Goal: Task Accomplishment & Management: Manage account settings

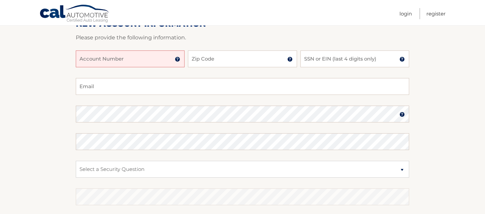
scroll to position [81, 0]
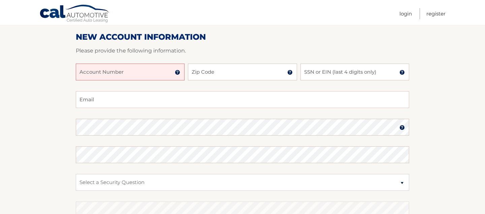
click at [158, 73] on input "Account Number" at bounding box center [130, 72] width 109 height 17
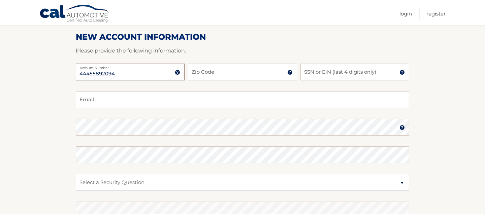
type input "44455892094"
click at [222, 70] on input "Zip Code" at bounding box center [242, 72] width 109 height 17
type input "18091"
type input "[EMAIL_ADDRESS][DOMAIN_NAME]"
click at [327, 73] on input "SSN or EIN (last 4 digits only)" at bounding box center [355, 72] width 109 height 17
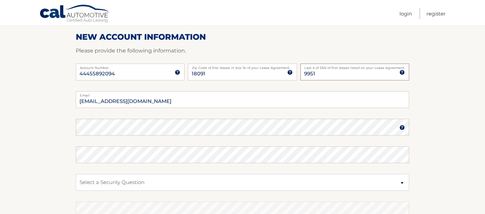
type input "9951"
click at [402, 129] on img at bounding box center [402, 127] width 5 height 5
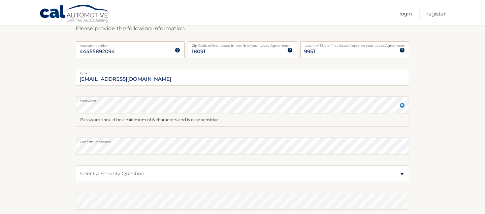
scroll to position [115, 0]
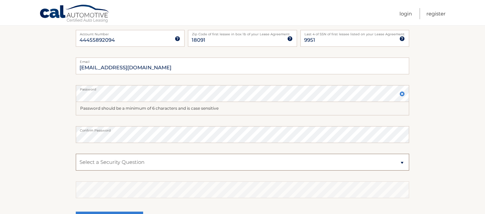
click at [403, 161] on select "Select a Security Question What was the name of your elementary school? What is…" at bounding box center [243, 162] width 334 height 17
select select "2"
click at [76, 154] on select "Select a Security Question What was the name of your elementary school? What is…" at bounding box center [243, 162] width 334 height 17
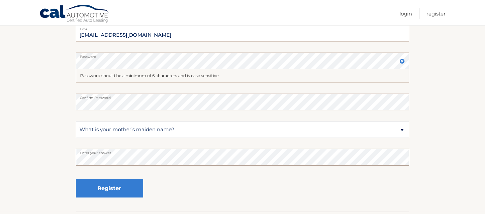
scroll to position [182, 0]
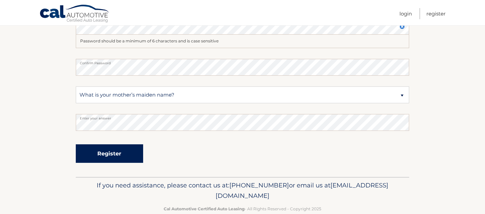
click at [106, 154] on button "Register" at bounding box center [109, 154] width 67 height 19
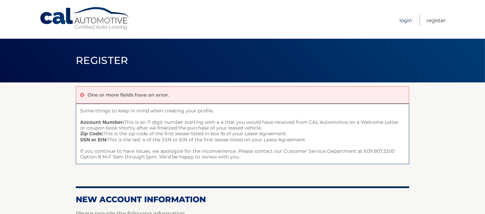
click at [408, 21] on link "Login" at bounding box center [406, 20] width 12 height 11
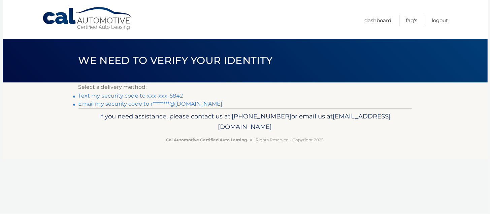
click at [132, 96] on link "Text my security code to xxx-xxx-5842" at bounding box center [130, 96] width 105 height 6
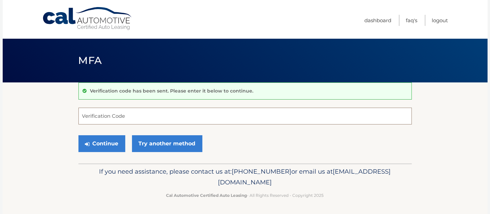
click at [125, 122] on input "Verification Code" at bounding box center [245, 116] width 334 height 17
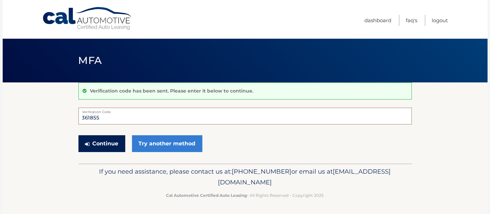
type input "361855"
click at [104, 140] on button "Continue" at bounding box center [101, 143] width 47 height 17
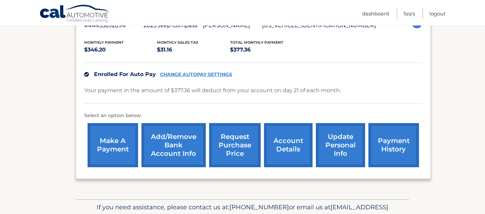
scroll to position [134, 0]
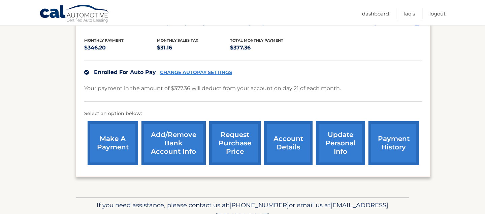
click at [343, 139] on link "update personal info" at bounding box center [340, 143] width 49 height 44
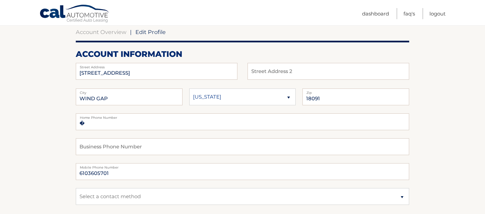
scroll to position [67, 0]
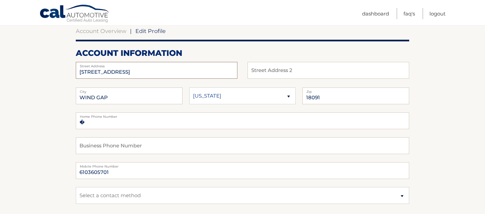
drag, startPoint x: 162, startPoint y: 69, endPoint x: 0, endPoint y: 73, distance: 162.1
type input "7 Inverness Lane"
click at [167, 95] on input "WIND GAP" at bounding box center [129, 96] width 107 height 17
type input "W"
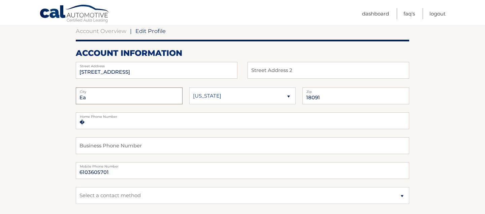
type input "Easton"
click at [335, 97] on input "18091" at bounding box center [356, 96] width 107 height 17
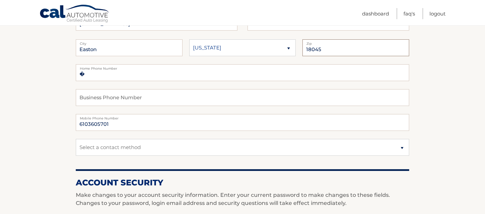
scroll to position [101, 0]
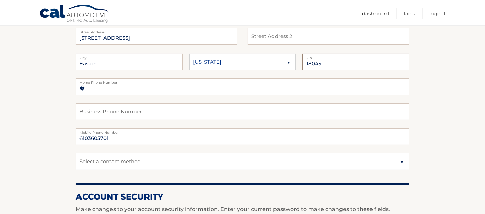
type input "18045"
click at [107, 90] on input "�" at bounding box center [243, 86] width 334 height 17
type input "�6103605701"
drag, startPoint x: 111, startPoint y: 140, endPoint x: 91, endPoint y: 143, distance: 20.4
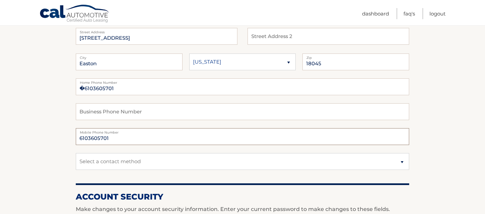
click at [91, 143] on input "6103605701" at bounding box center [243, 136] width 334 height 17
type input "6104425842"
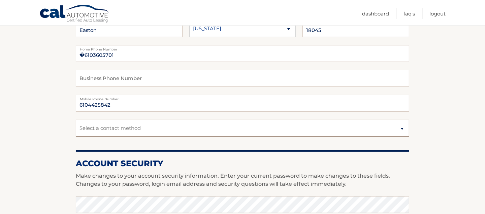
click at [134, 128] on select "Select a contact method Mobile Home" at bounding box center [243, 128] width 334 height 17
select select "3"
click at [76, 120] on select "Select a contact method Mobile Home" at bounding box center [243, 128] width 334 height 17
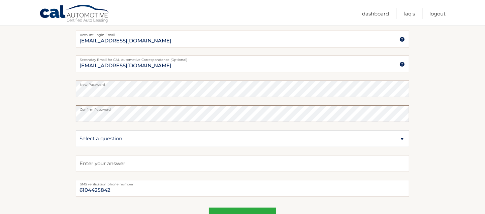
scroll to position [337, 0]
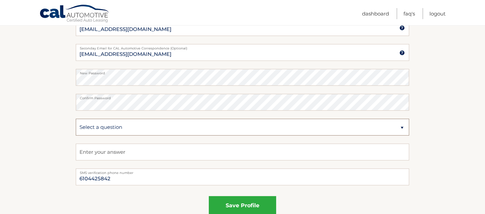
click at [135, 128] on select "Select a question What was the name of your elementary school? What is your mot…" at bounding box center [243, 127] width 334 height 17
select select "2"
click at [76, 119] on select "Select a question What was the name of your elementary school? What is your mot…" at bounding box center [243, 127] width 334 height 17
click at [149, 150] on input "text" at bounding box center [243, 152] width 334 height 17
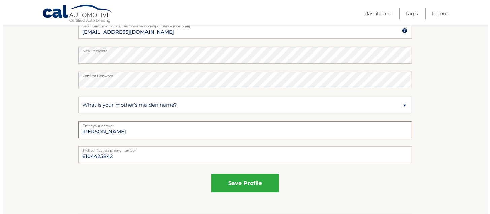
scroll to position [371, 0]
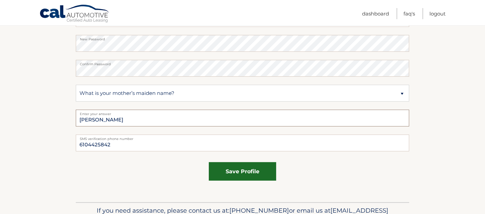
type input "Fiore"
click at [247, 170] on button "save profile" at bounding box center [242, 171] width 67 height 19
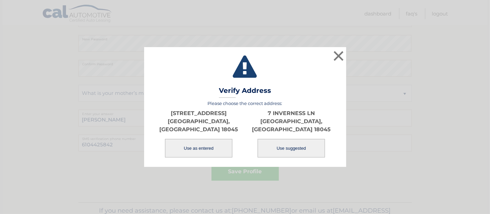
click at [297, 141] on button "Use suggested" at bounding box center [291, 148] width 67 height 19
type input "7 INVERNESS LN"
type input "EASTON"
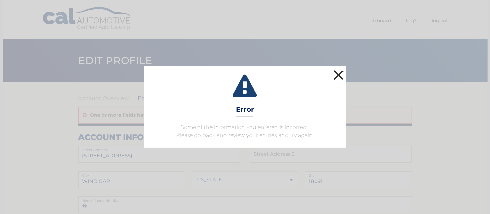
click at [339, 74] on button "×" at bounding box center [338, 74] width 13 height 13
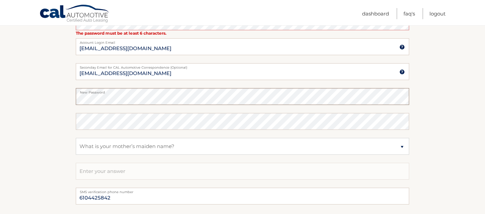
scroll to position [337, 0]
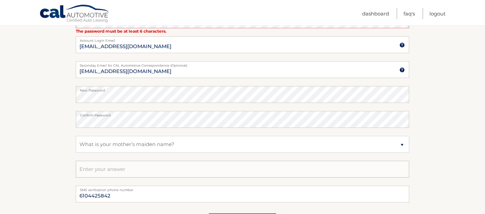
click at [134, 169] on input "text" at bounding box center [243, 169] width 334 height 17
type input "Fiore"
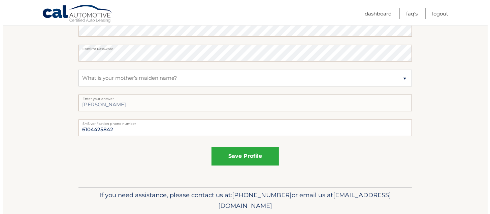
scroll to position [404, 0]
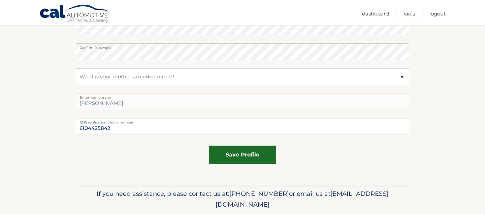
click at [236, 154] on button "save profile" at bounding box center [242, 155] width 67 height 19
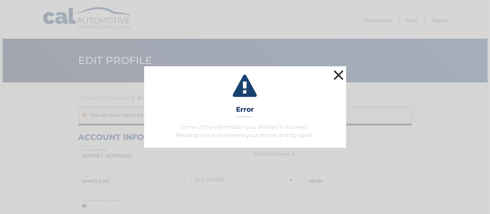
click at [340, 74] on button "×" at bounding box center [338, 74] width 13 height 13
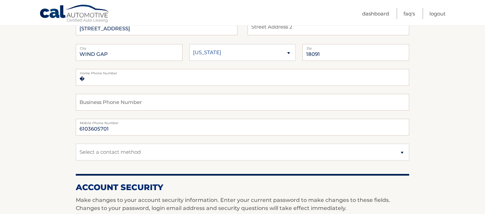
scroll to position [134, 0]
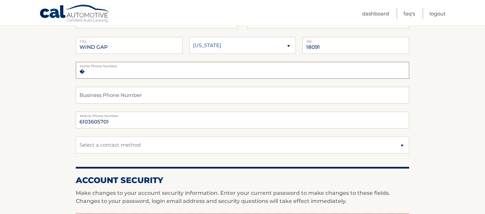
click at [117, 72] on input "�" at bounding box center [243, 70] width 334 height 17
type input "�6103605701"
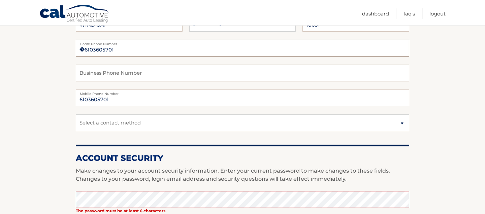
scroll to position [168, 0]
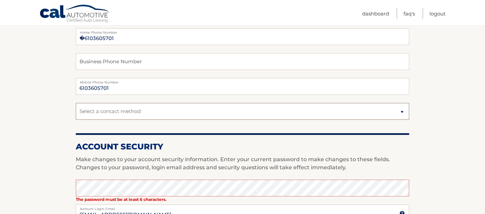
click at [155, 114] on select "Select a contact method Mobile Home" at bounding box center [243, 111] width 334 height 17
select select "3"
click at [76, 103] on select "Select a contact method Mobile Home" at bounding box center [243, 111] width 334 height 17
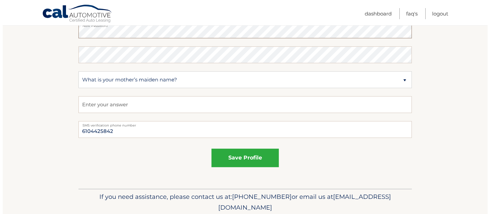
scroll to position [404, 0]
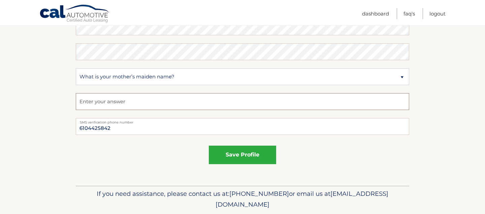
click at [158, 104] on input "text" at bounding box center [243, 101] width 334 height 17
type input "Fiore"
drag, startPoint x: 113, startPoint y: 126, endPoint x: 36, endPoint y: 127, distance: 76.8
type input "6103605701"
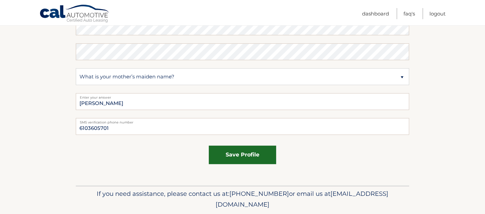
click at [229, 151] on button "save profile" at bounding box center [242, 155] width 67 height 19
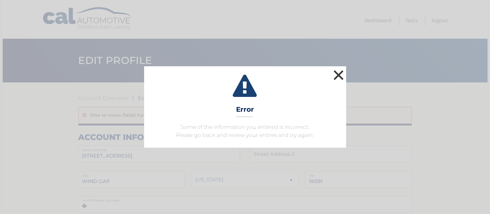
click at [338, 74] on button "×" at bounding box center [338, 74] width 13 height 13
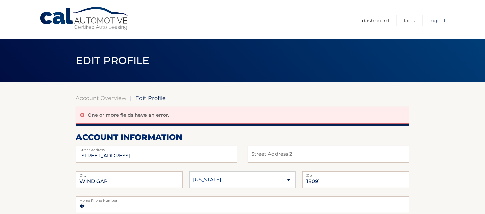
click at [440, 18] on link "Logout" at bounding box center [438, 20] width 16 height 11
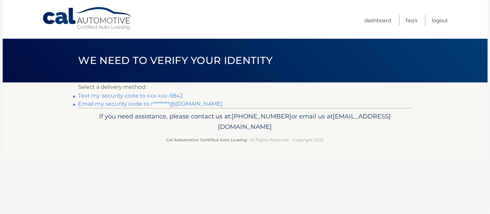
click at [142, 96] on link "Text my security code to xxx-xxx-5842" at bounding box center [130, 96] width 105 height 6
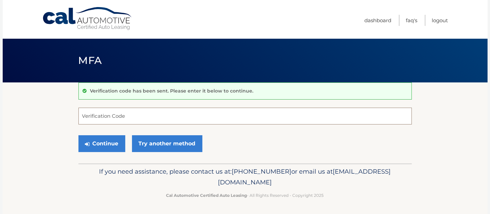
click at [125, 119] on input "Verification Code" at bounding box center [245, 116] width 334 height 17
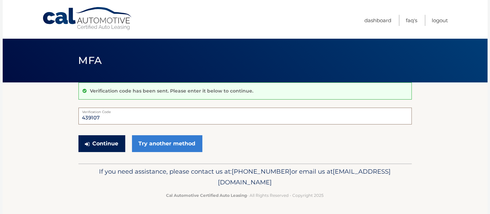
type input "439107"
click at [108, 145] on button "Continue" at bounding box center [101, 143] width 47 height 17
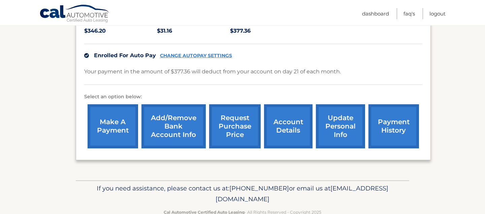
scroll to position [167, 0]
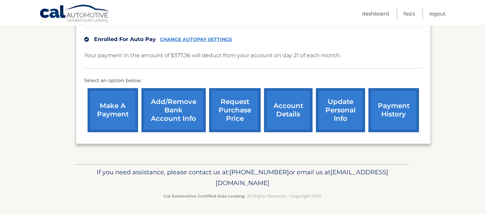
click at [340, 108] on link "update personal info" at bounding box center [340, 110] width 49 height 44
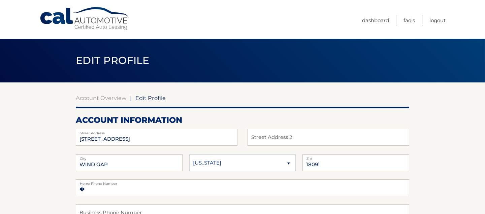
click at [143, 97] on span "Edit Profile" at bounding box center [150, 98] width 30 height 7
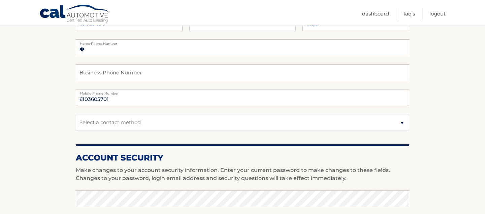
scroll to position [101, 0]
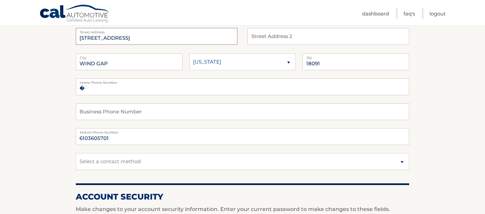
drag, startPoint x: 177, startPoint y: 38, endPoint x: 23, endPoint y: 39, distance: 154.0
type input "[STREET_ADDRESS]"
drag, startPoint x: 124, startPoint y: 64, endPoint x: 0, endPoint y: 44, distance: 125.5
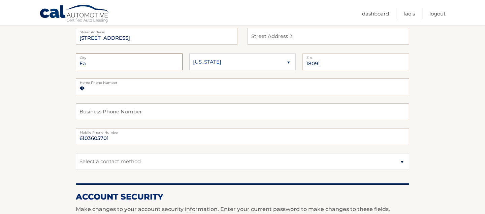
type input "EASTON"
drag, startPoint x: 330, startPoint y: 62, endPoint x: 316, endPoint y: 61, distance: 14.5
click at [316, 61] on input "18091" at bounding box center [356, 62] width 107 height 17
type input "18045"
click at [196, 87] on input "�" at bounding box center [243, 86] width 334 height 17
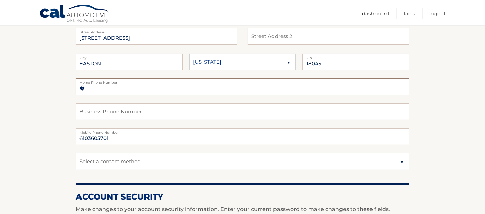
type input "�6103605701"
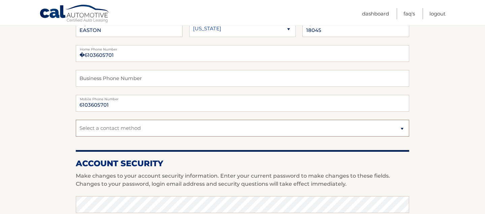
click at [121, 128] on select "Select a contact method Mobile Home" at bounding box center [243, 128] width 334 height 17
select select "3"
click at [76, 120] on select "Select a contact method Mobile Home" at bounding box center [243, 128] width 334 height 17
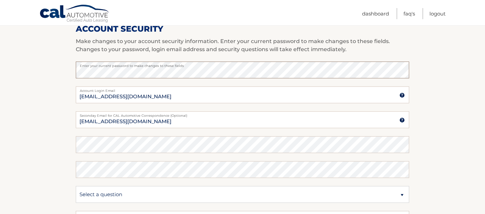
scroll to position [269, 0]
drag, startPoint x: 148, startPoint y: 122, endPoint x: 2, endPoint y: 111, distance: 147.0
click at [2, 111] on section "Account Overview | Edit Profile account information [STREET_ADDRESS] Address St…" at bounding box center [242, 58] width 485 height 491
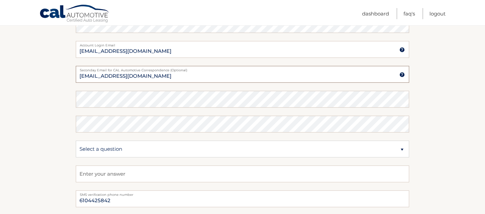
scroll to position [303, 0]
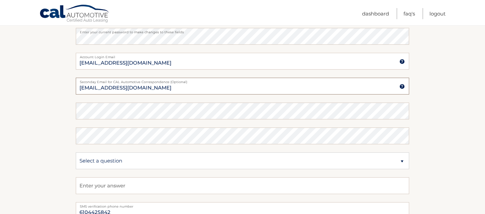
type input "[EMAIL_ADDRESS][DOMAIN_NAME]"
click at [124, 158] on select "Select a question What was the name of your elementary school? What is your mot…" at bounding box center [243, 161] width 334 height 17
select select "2"
click at [76, 153] on select "Select a question What was the name of your elementary school? What is your mot…" at bounding box center [243, 161] width 334 height 17
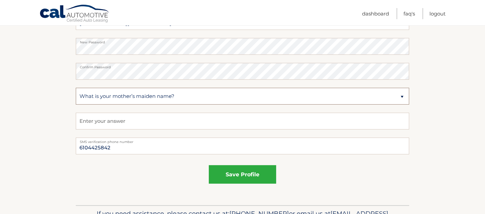
scroll to position [371, 0]
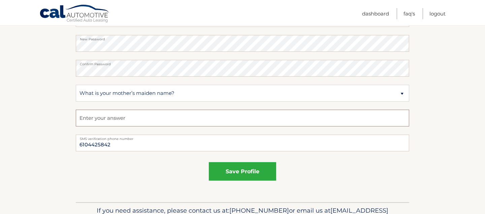
click at [128, 118] on input "text" at bounding box center [243, 118] width 334 height 17
type input "Fiore"
drag, startPoint x: 122, startPoint y: 143, endPoint x: 59, endPoint y: 146, distance: 63.1
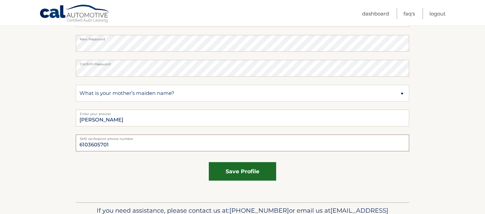
type input "6103605701"
click at [249, 172] on button "save profile" at bounding box center [242, 171] width 67 height 19
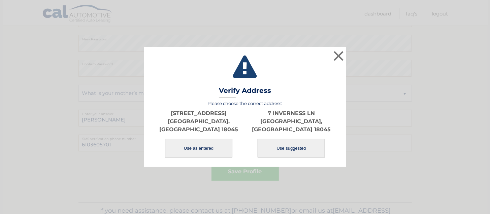
click at [285, 145] on button "Use suggested" at bounding box center [291, 148] width 67 height 19
type input "7 INVERNESS LN"
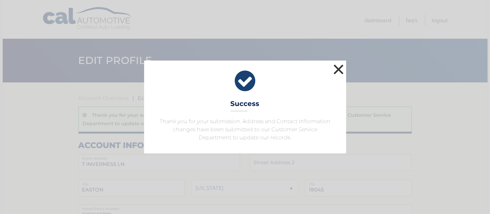
click at [339, 68] on button "×" at bounding box center [338, 69] width 13 height 13
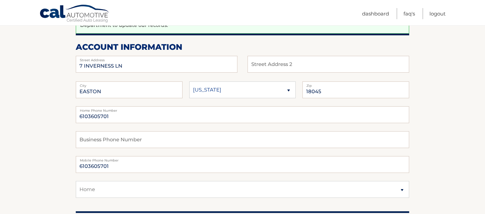
scroll to position [101, 0]
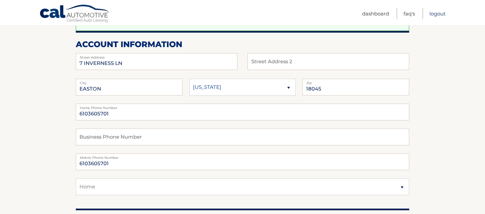
click at [440, 14] on link "Logout" at bounding box center [438, 13] width 16 height 11
